Goal: Register for event/course

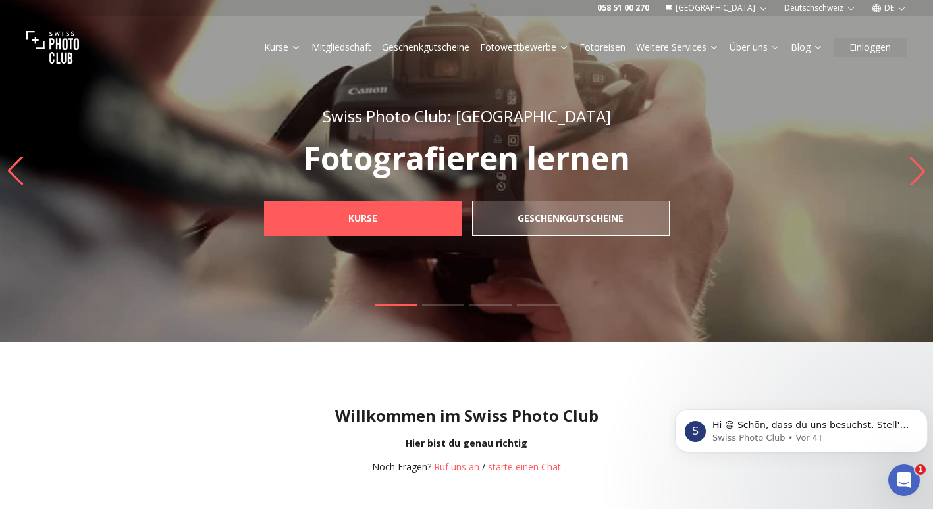
click at [282, 50] on link "Kurse" at bounding box center [282, 47] width 37 height 13
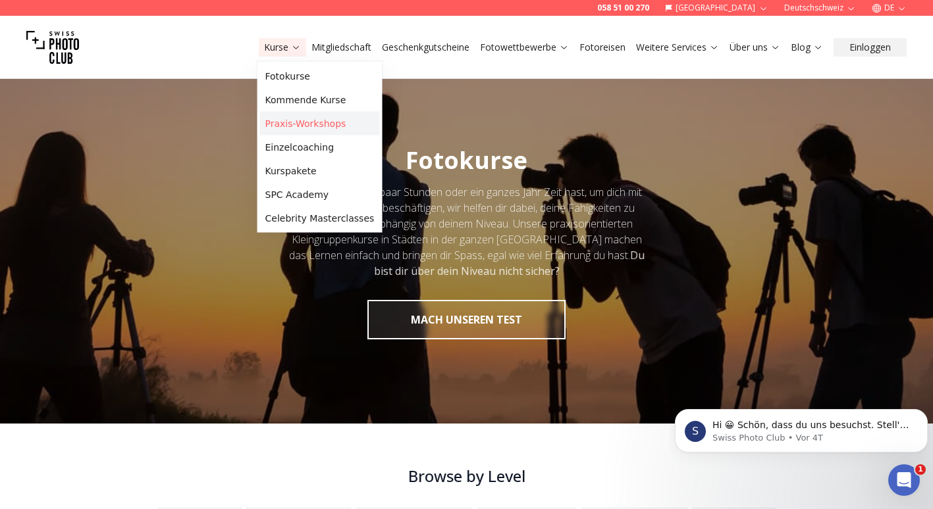
click at [318, 120] on link "Praxis-Workshops" at bounding box center [320, 124] width 120 height 24
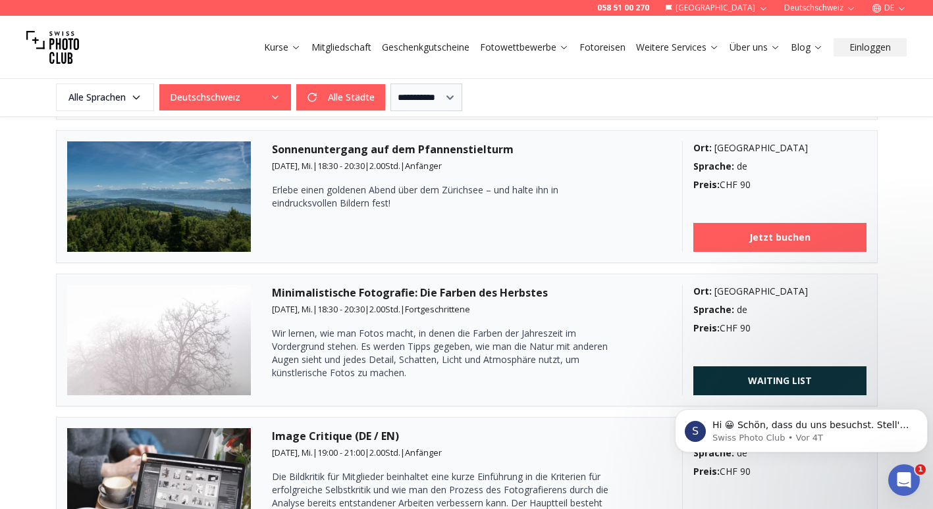
scroll to position [1070, 0]
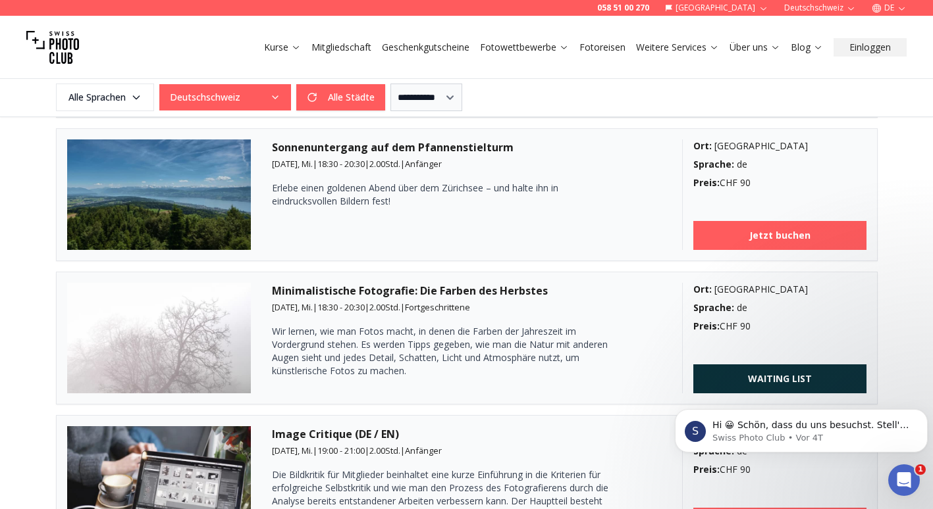
click at [211, 325] on img at bounding box center [159, 338] width 184 height 111
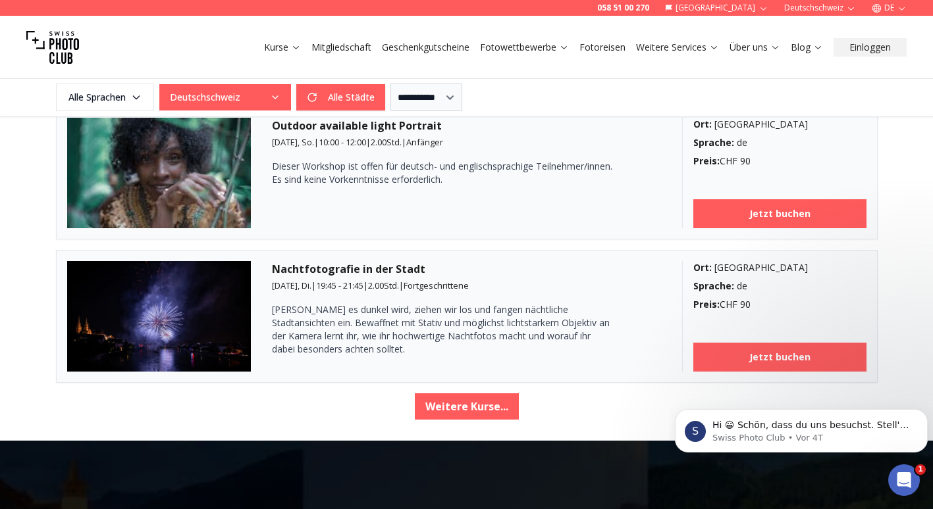
scroll to position [2246, 0]
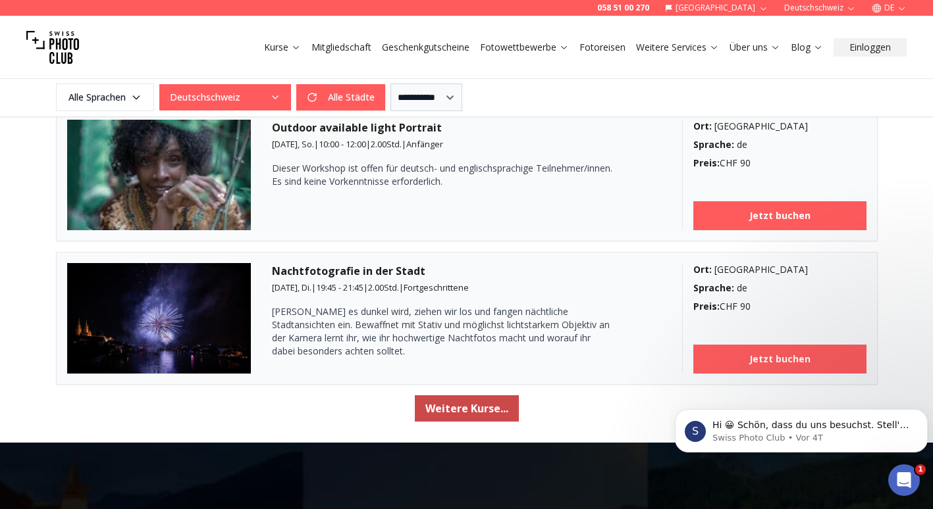
click at [459, 407] on button "Weitere Kurse..." at bounding box center [467, 409] width 104 height 26
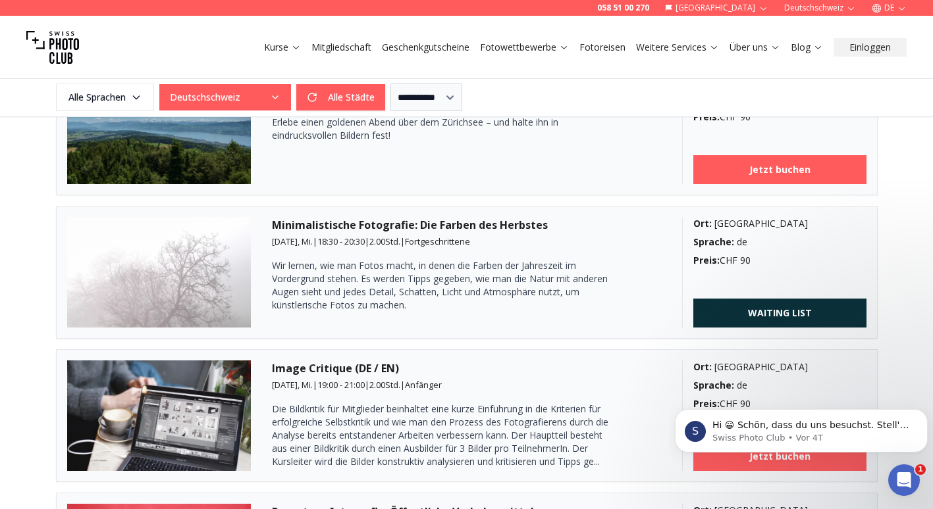
scroll to position [1136, 0]
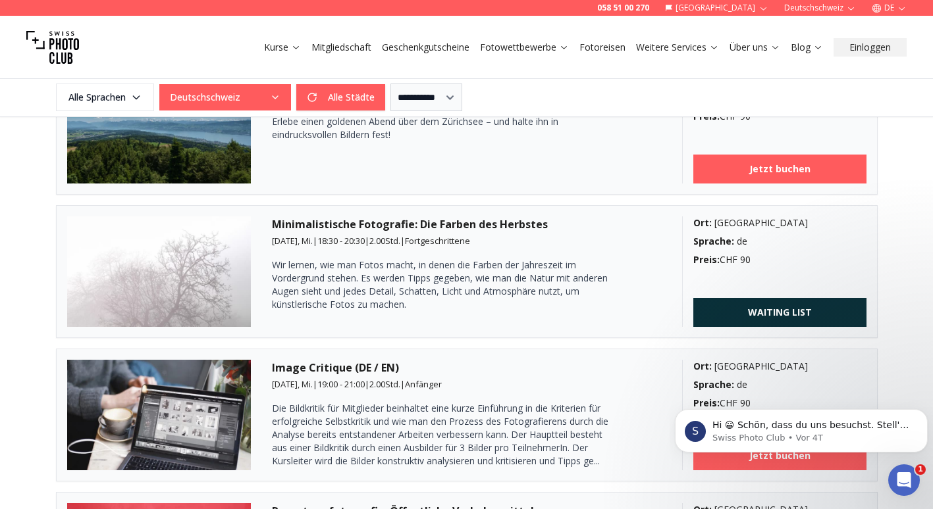
click at [380, 222] on h3 "Minimalistische Fotografie: Die Farben des Herbstes" at bounding box center [466, 225] width 389 height 16
click at [367, 290] on p "Wir lernen, wie man Fotos macht, in denen die Farben der Jahreszeit im Vordergr…" at bounding box center [443, 285] width 342 height 53
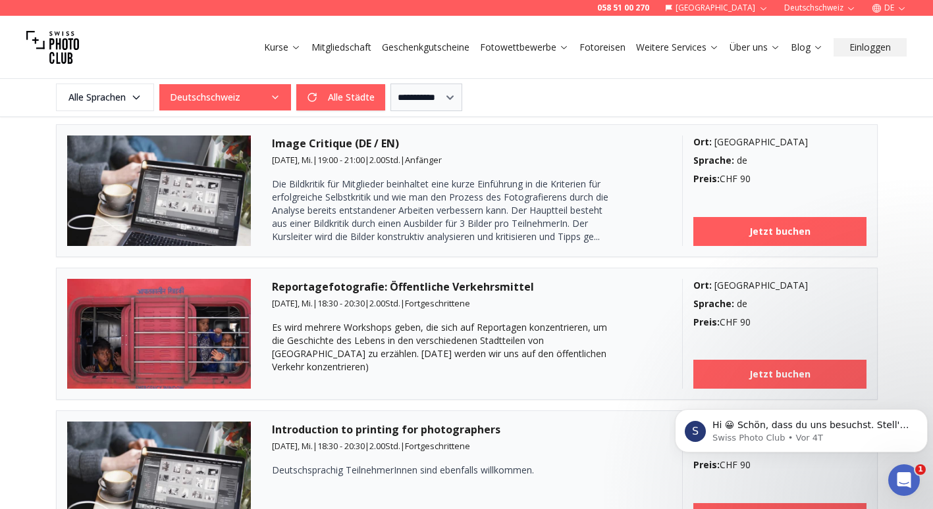
scroll to position [1348, 0]
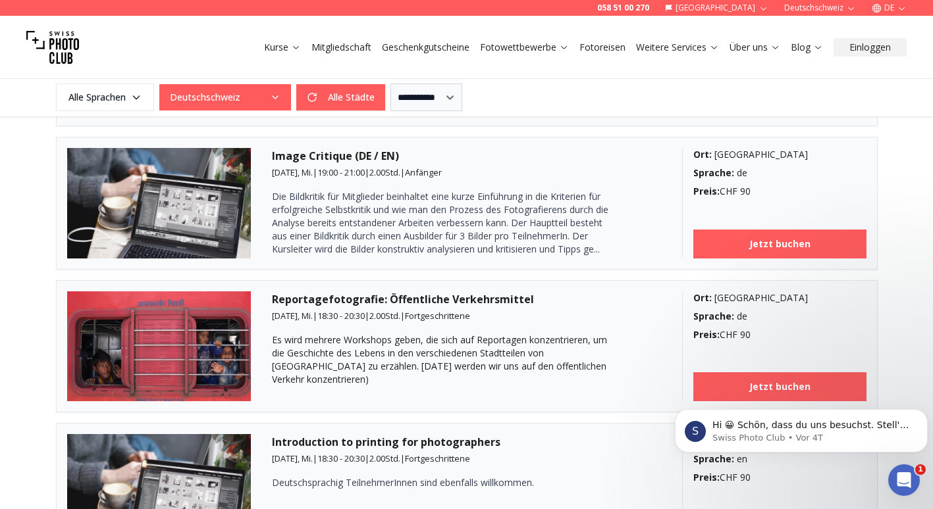
click at [548, 52] on link "Fotowettbewerbe" at bounding box center [524, 47] width 89 height 13
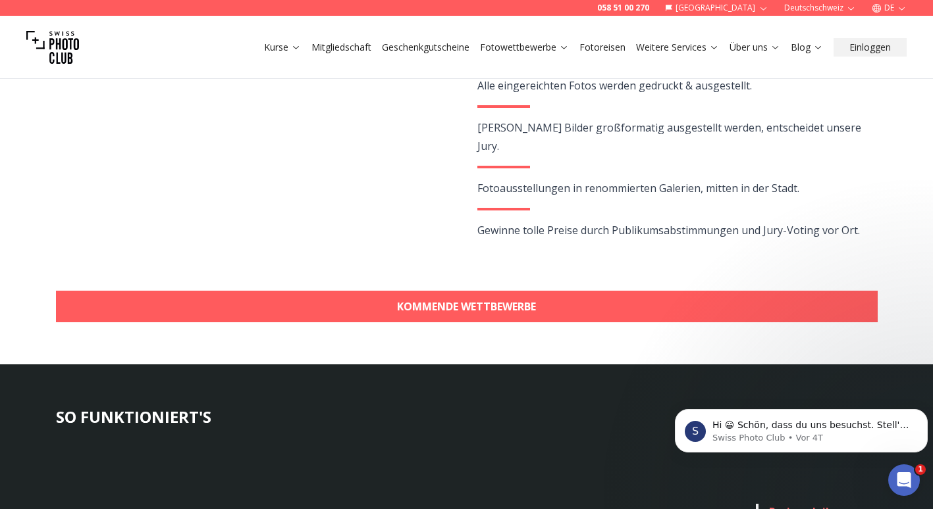
scroll to position [324, 0]
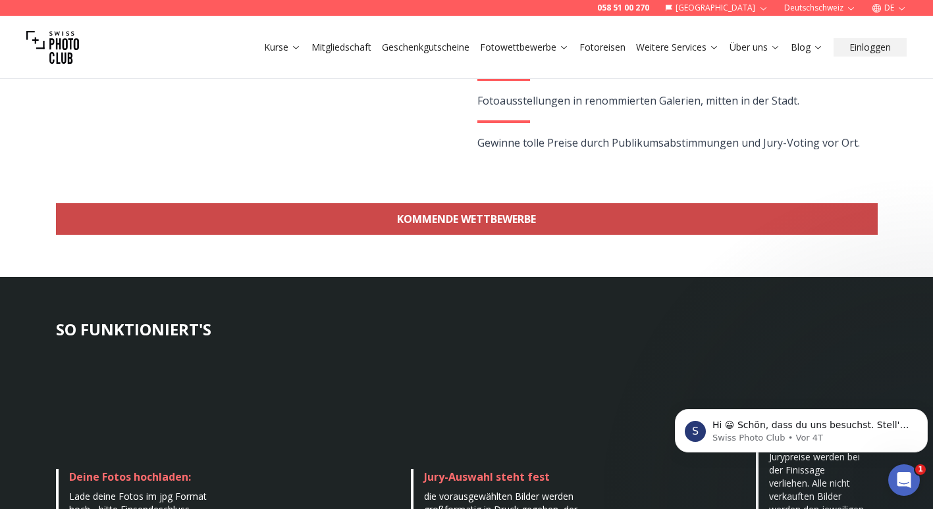
click at [381, 224] on link "KOMMENDE WETTBEWERBE" at bounding box center [466, 219] width 821 height 32
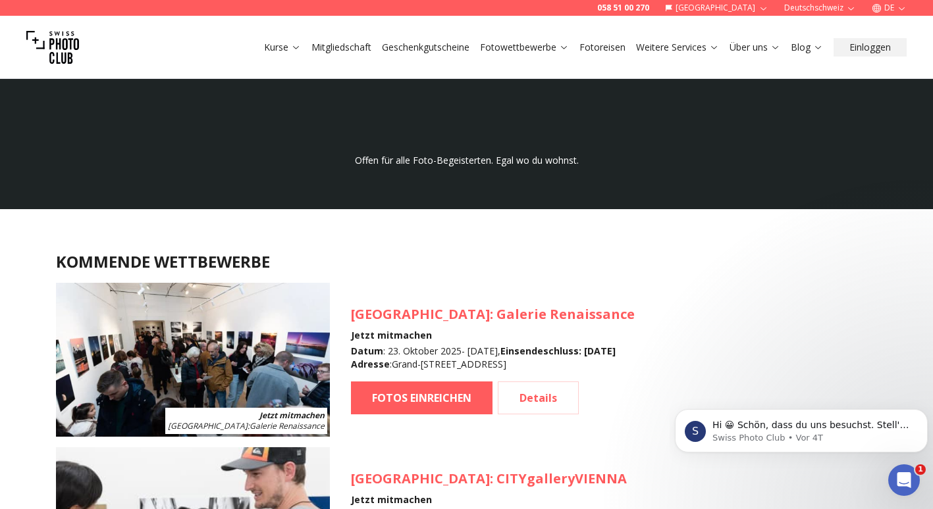
scroll to position [878, 0]
